Goal: Information Seeking & Learning: Learn about a topic

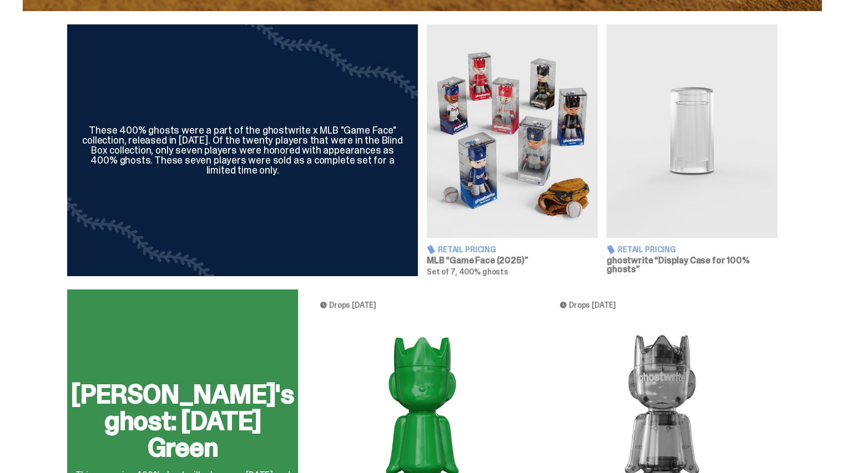
scroll to position [548, 0]
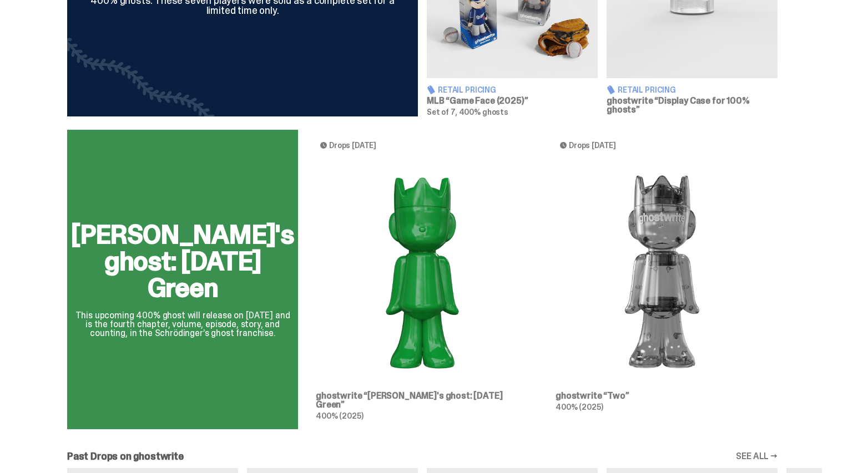
click at [438, 249] on img at bounding box center [422, 272] width 213 height 222
click at [424, 226] on img at bounding box center [422, 272] width 213 height 222
click at [158, 322] on p "This upcoming 400% ghost will release on [DATE] and is the fourth chapter, volu…" at bounding box center [182, 324] width 223 height 27
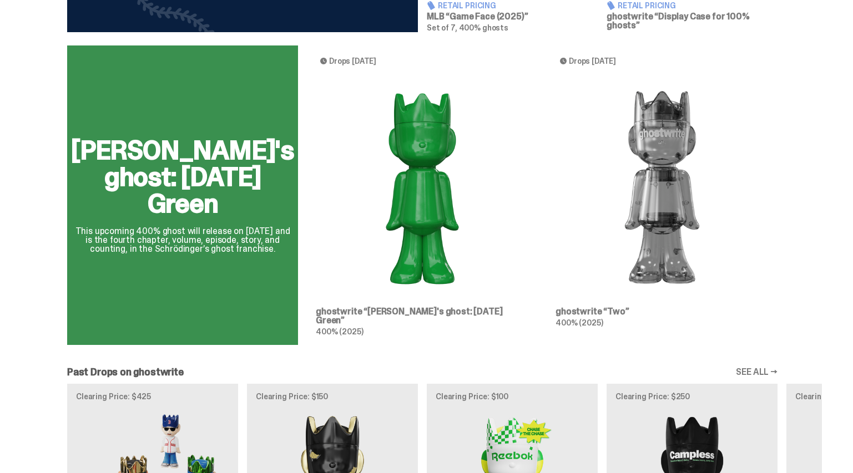
click at [350, 62] on span "Drops [DATE]" at bounding box center [352, 61] width 47 height 9
click at [624, 311] on h3 "ghostwrite “Two”" at bounding box center [662, 311] width 213 height 9
click at [652, 239] on img at bounding box center [662, 188] width 213 height 222
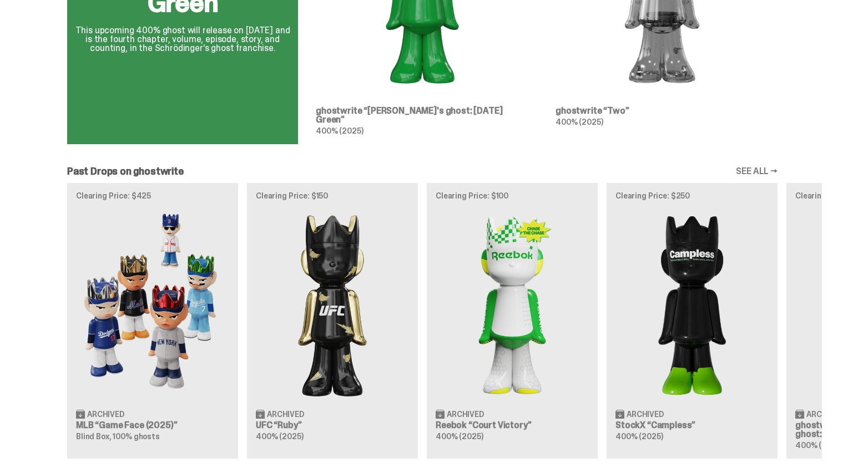
scroll to position [1042, 0]
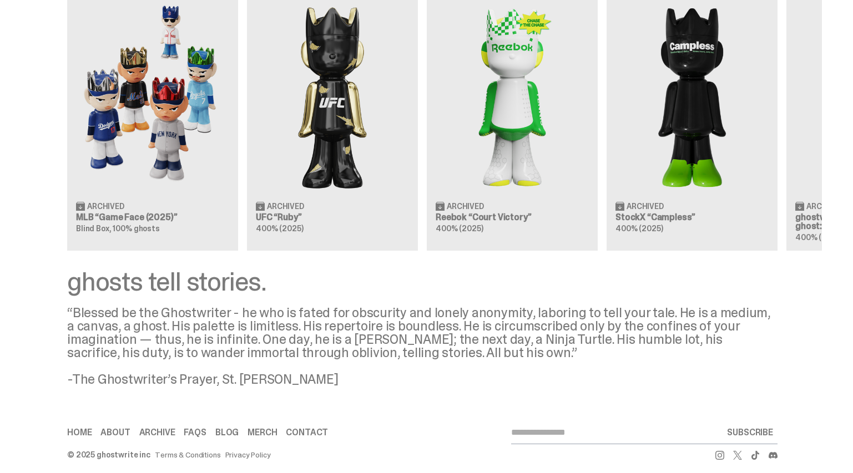
click at [298, 428] on link "Contact" at bounding box center [307, 432] width 42 height 9
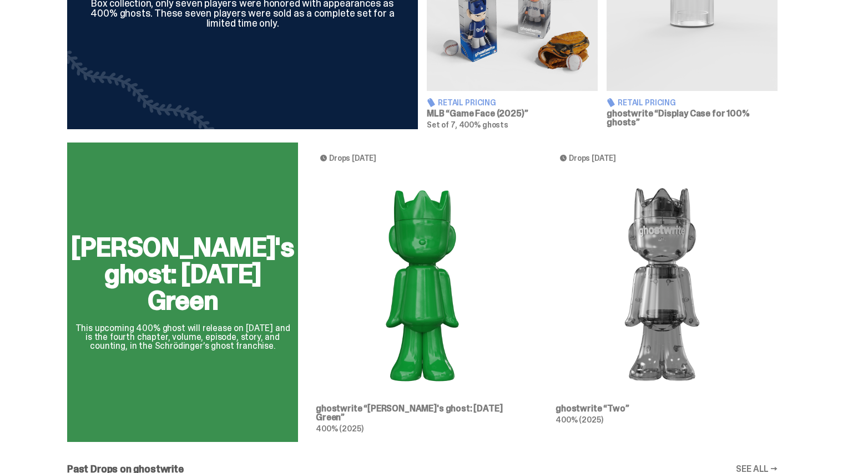
scroll to position [442, 0]
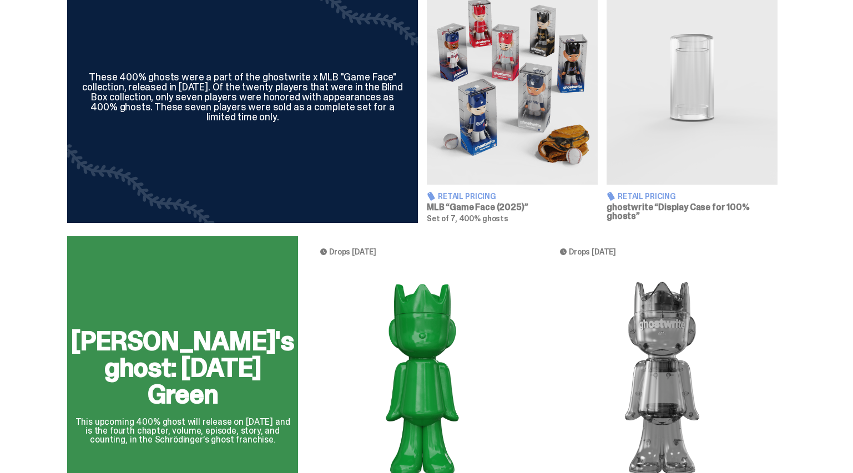
click at [687, 111] on img at bounding box center [692, 78] width 171 height 214
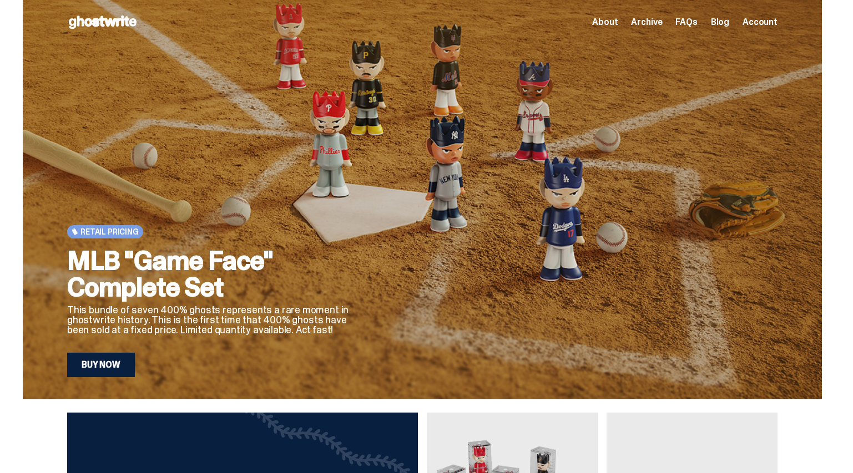
click at [649, 20] on span "Archive" at bounding box center [646, 22] width 31 height 9
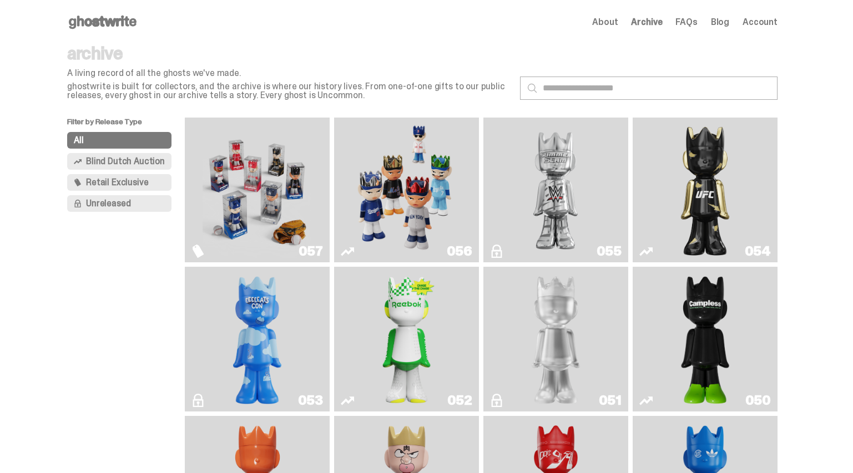
click at [147, 211] on button "Unreleased" at bounding box center [119, 203] width 104 height 17
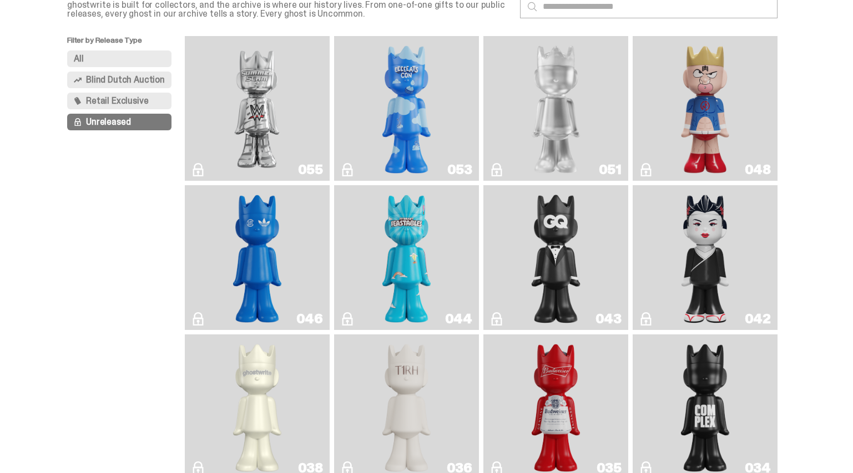
scroll to position [295, 0]
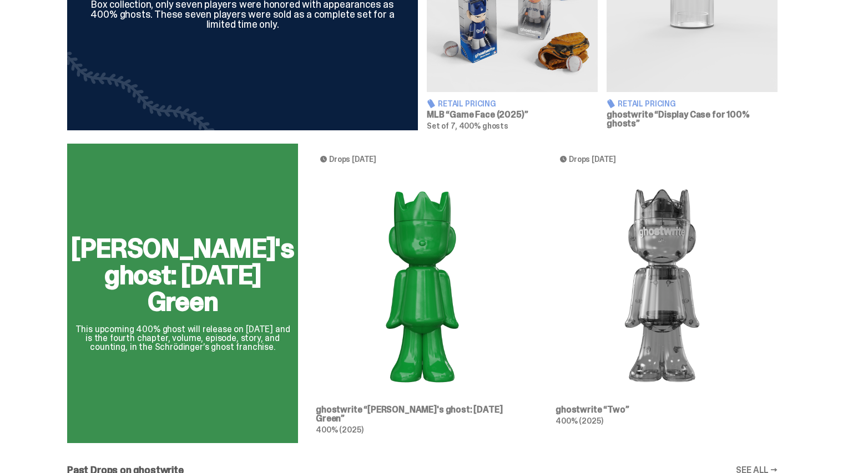
scroll to position [696, 0]
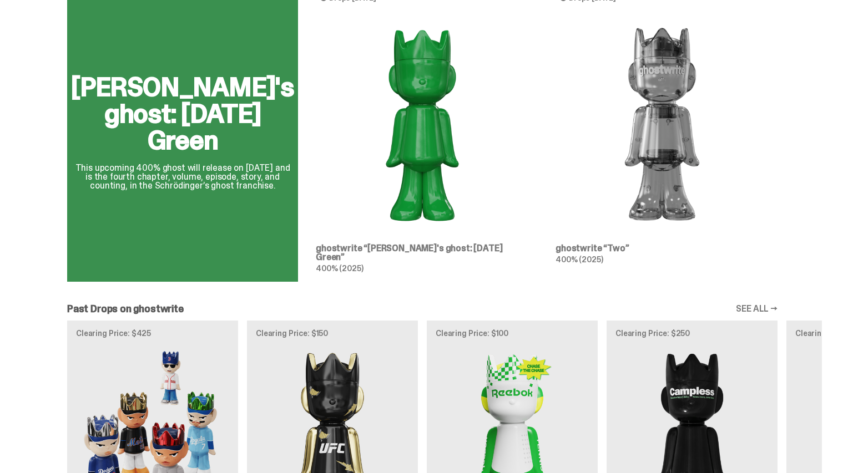
click at [475, 245] on h3 "ghostwrite “[PERSON_NAME]'s ghost: [DATE] Green”" at bounding box center [422, 253] width 213 height 18
click at [247, 167] on div "[PERSON_NAME]'s ghost: [DATE] Green This upcoming 400% ghost will release on [D…" at bounding box center [182, 132] width 223 height 117
click at [138, 78] on div "[PERSON_NAME]'s ghost: [DATE] Green This upcoming 400% ghost will release on [D…" at bounding box center [182, 132] width 231 height 300
click at [351, 250] on h3 "ghostwrite “[PERSON_NAME]'s ghost: [DATE] Green”" at bounding box center [422, 253] width 213 height 18
click at [394, 258] on article "Drops [DATE] ghostwrite “[PERSON_NAME]'s ghost: [DATE] Green” 400% (2025)" at bounding box center [422, 132] width 231 height 300
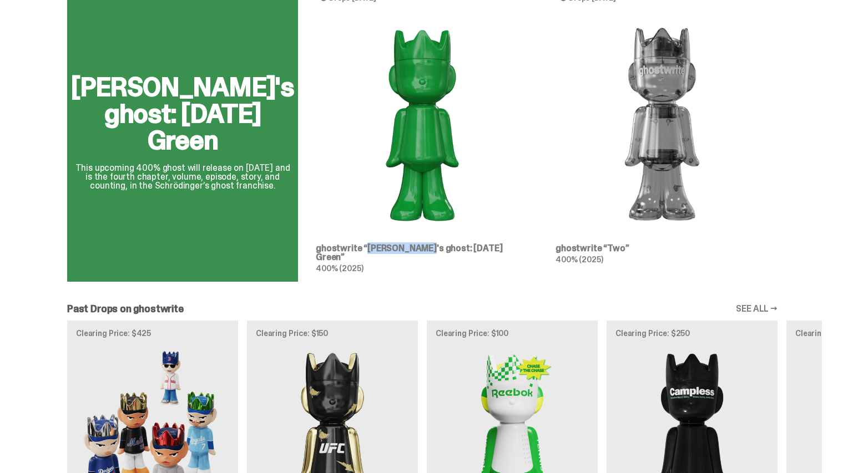
click at [347, 250] on h3 "ghostwrite “[PERSON_NAME]'s ghost: [DATE] Green”" at bounding box center [422, 253] width 213 height 18
click at [348, 250] on h3 "ghostwrite “[PERSON_NAME]'s ghost: [DATE] Green”" at bounding box center [422, 253] width 213 height 18
click at [349, 250] on h3 "ghostwrite “[PERSON_NAME]'s ghost: [DATE] Green”" at bounding box center [422, 253] width 213 height 18
click at [389, 271] on article "Drops [DATE] ghostwrite “[PERSON_NAME]'s ghost: [DATE] Green” 400% (2025)" at bounding box center [422, 132] width 231 height 300
